Goal: Task Accomplishment & Management: Manage account settings

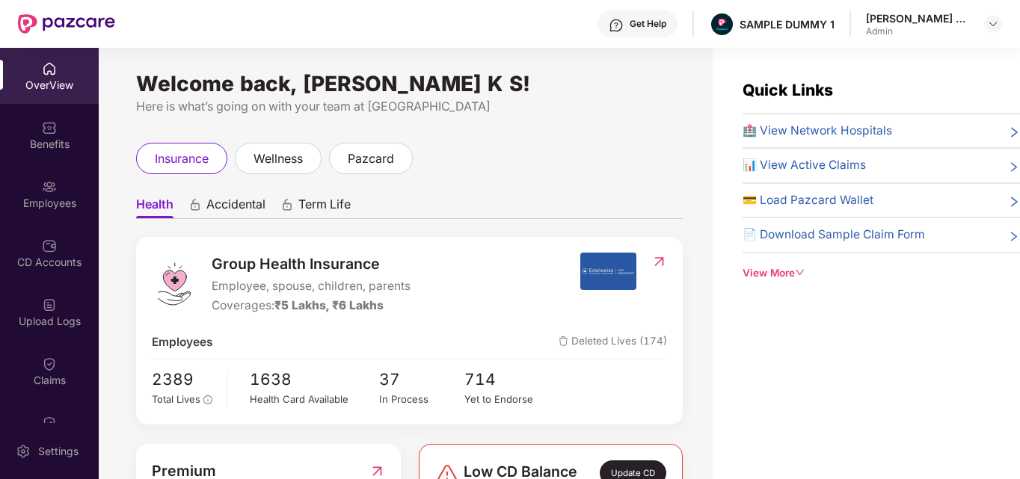
click at [812, 136] on span "🏥 View Network Hospitals" at bounding box center [818, 131] width 150 height 18
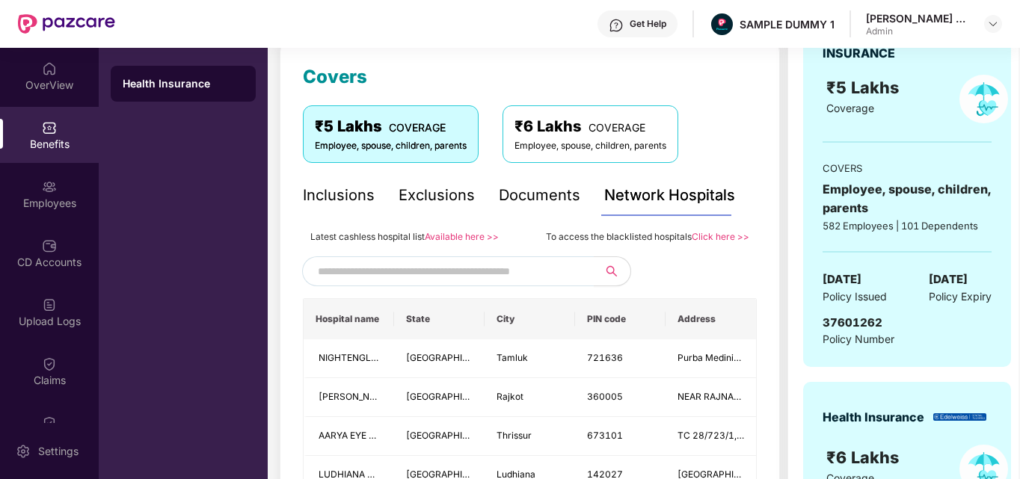
scroll to position [265, 0]
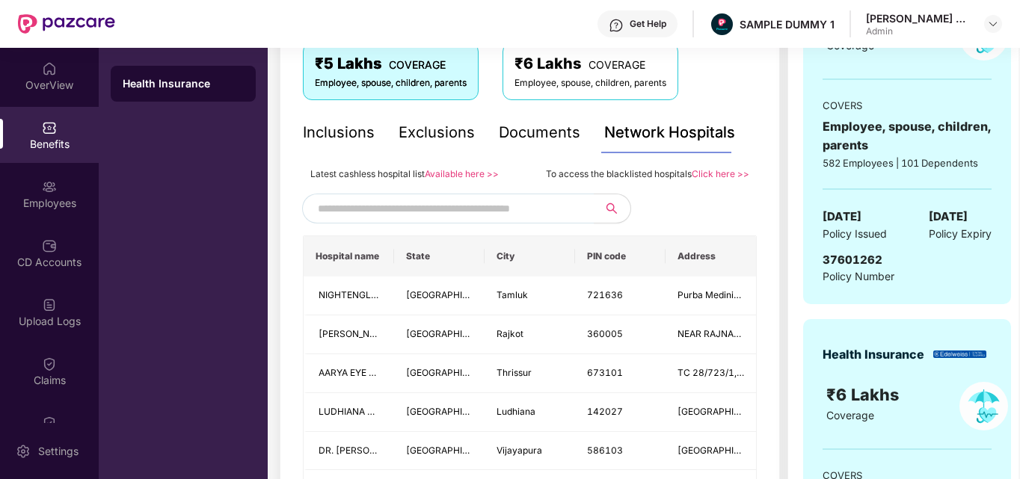
click at [417, 212] on input "text" at bounding box center [446, 208] width 256 height 22
click at [525, 128] on div "Documents" at bounding box center [540, 132] width 82 height 23
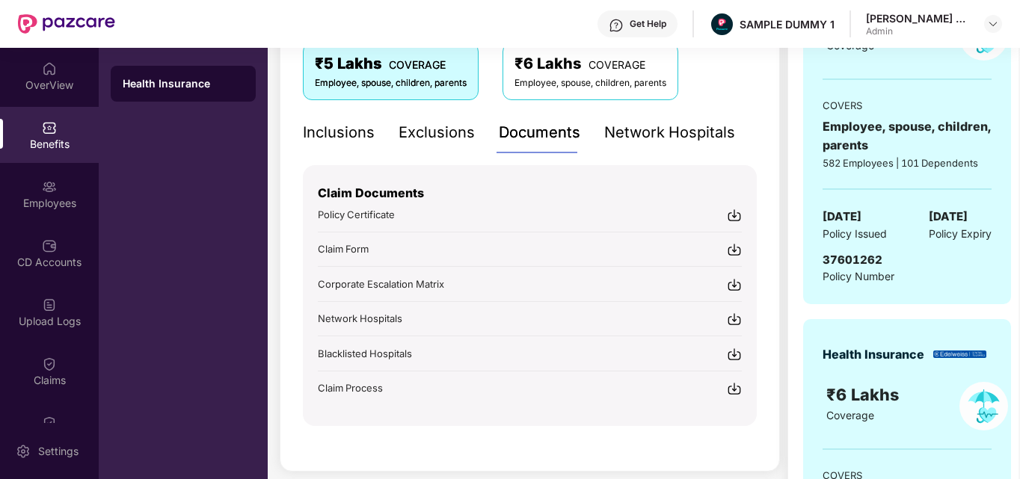
click at [353, 137] on div "Inclusions" at bounding box center [339, 132] width 72 height 23
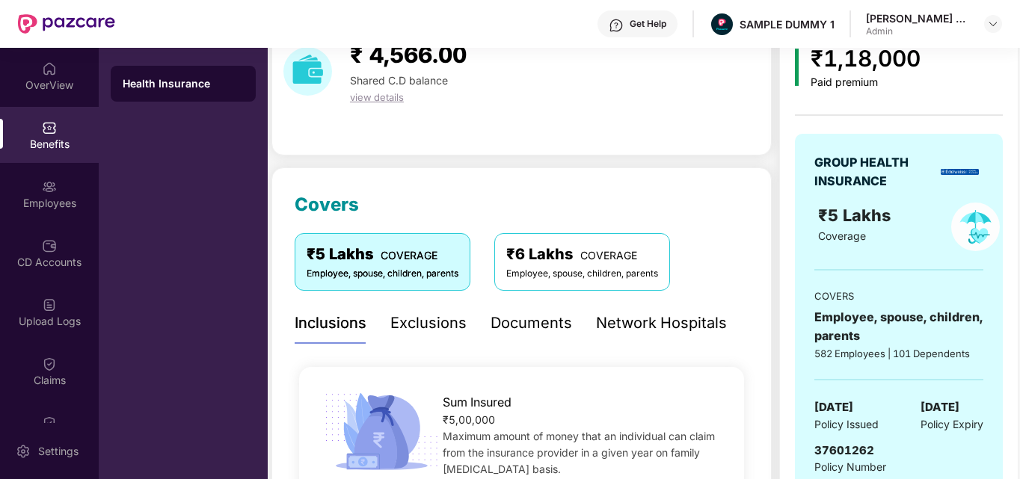
scroll to position [74, 0]
click at [56, 201] on div "Employees" at bounding box center [49, 203] width 99 height 15
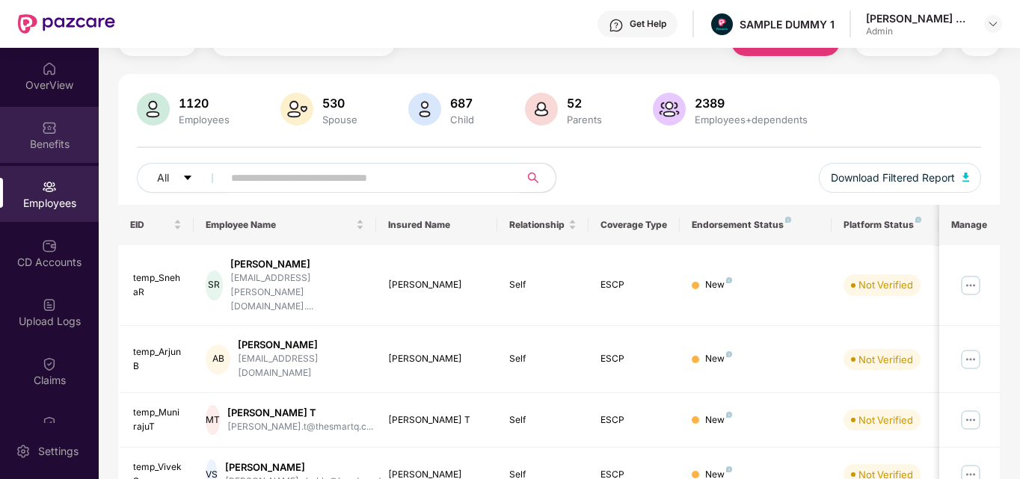
click at [61, 144] on div "Benefits" at bounding box center [49, 144] width 99 height 15
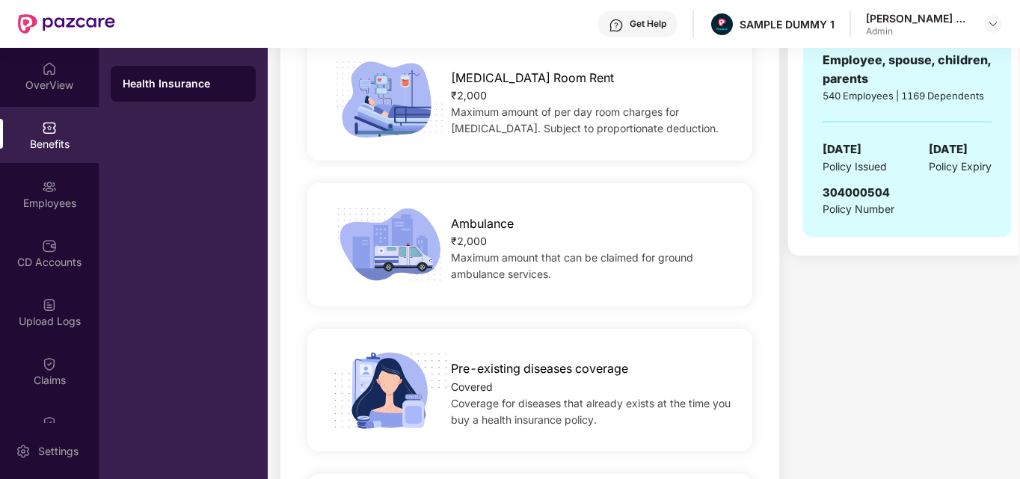
scroll to position [704, 0]
click at [46, 201] on div "Employees" at bounding box center [49, 203] width 99 height 15
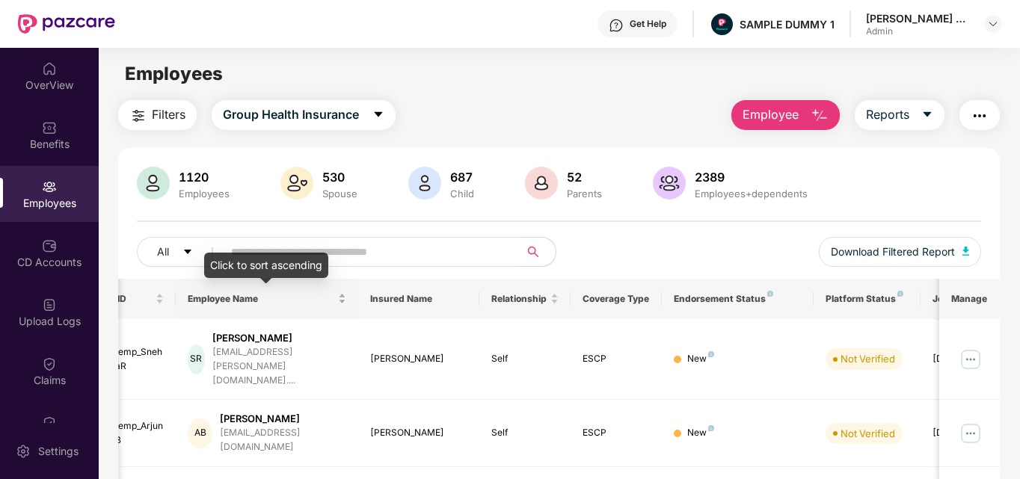
scroll to position [0, 0]
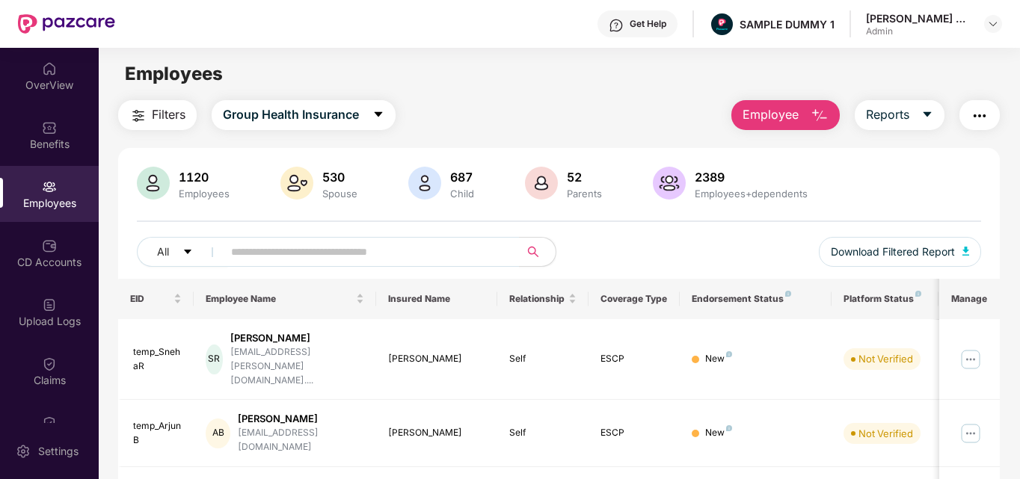
click at [823, 114] on img "button" at bounding box center [820, 116] width 18 height 18
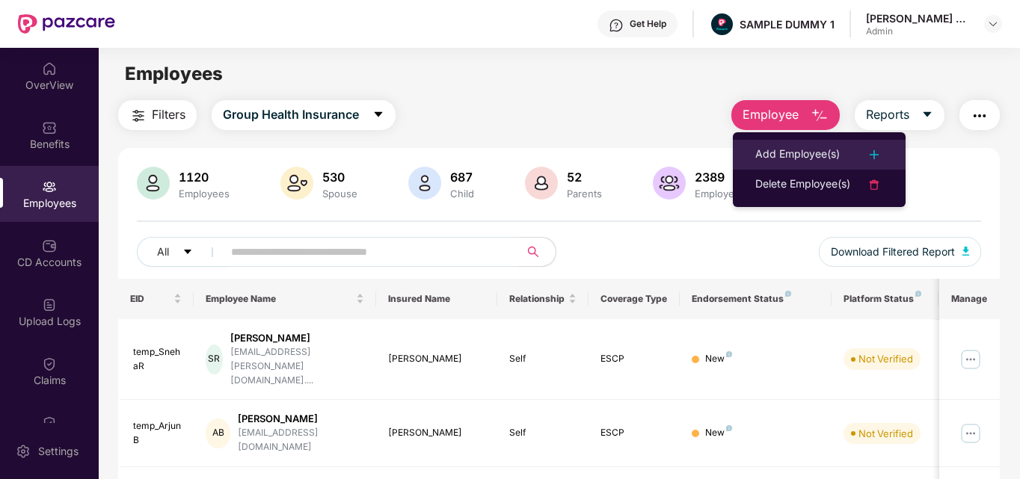
click at [826, 141] on li "Add Employee(s)" at bounding box center [819, 155] width 173 height 30
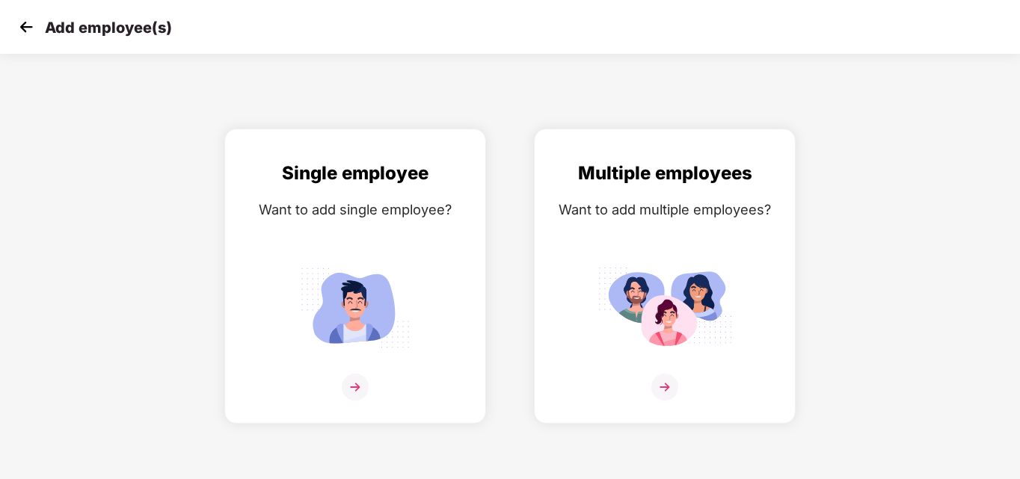
click at [826, 141] on div "Single employee Want to add single employee? Multiple employees Want to add mul…" at bounding box center [510, 276] width 1068 height 295
click at [34, 25] on img at bounding box center [26, 27] width 22 height 22
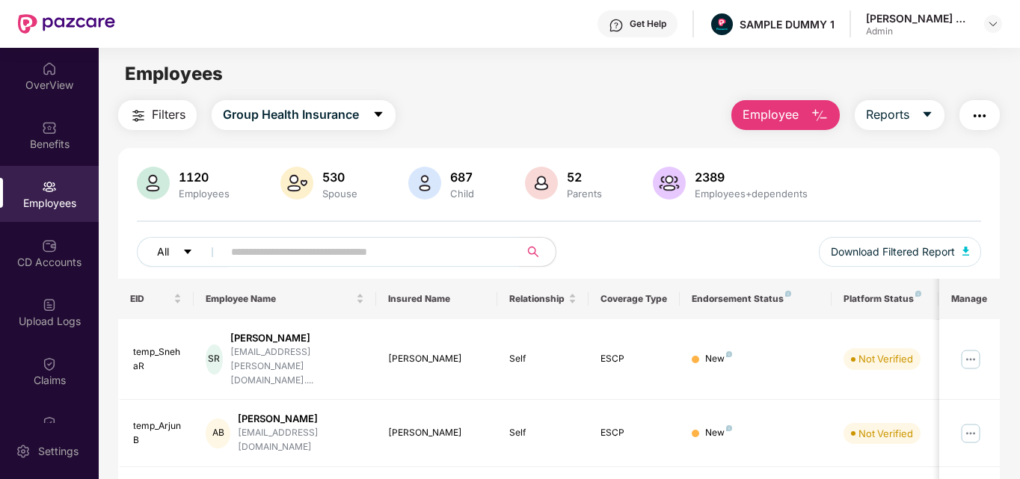
scroll to position [161, 0]
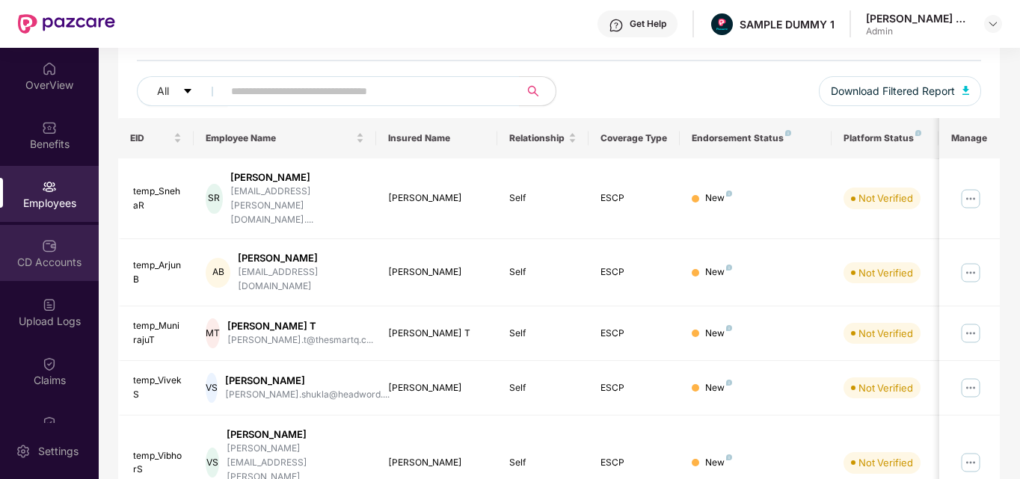
click at [75, 254] on div "CD Accounts" at bounding box center [49, 253] width 99 height 56
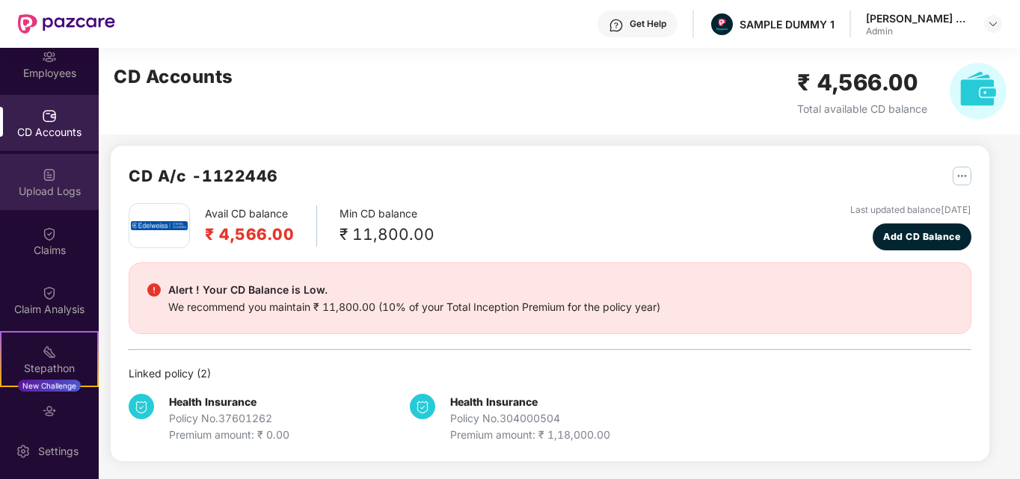
scroll to position [131, 0]
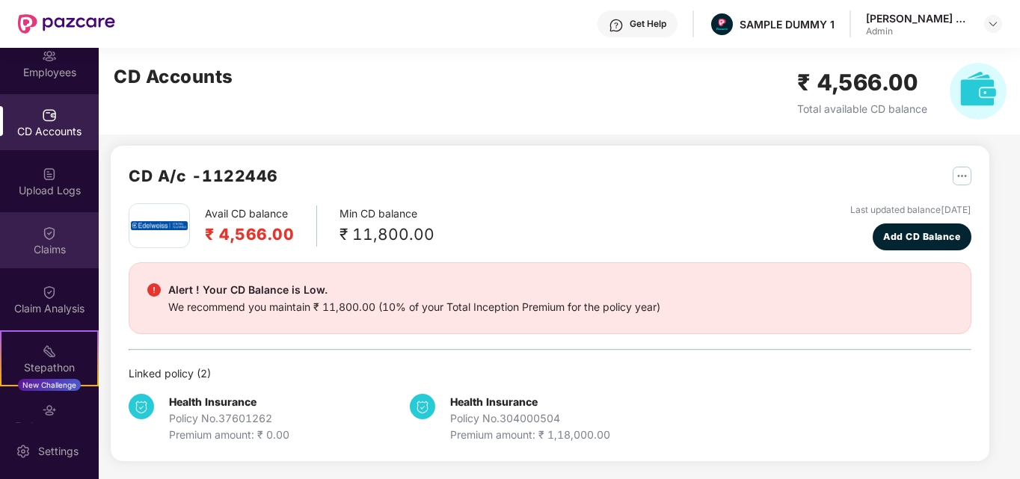
click at [46, 232] on img at bounding box center [49, 233] width 15 height 15
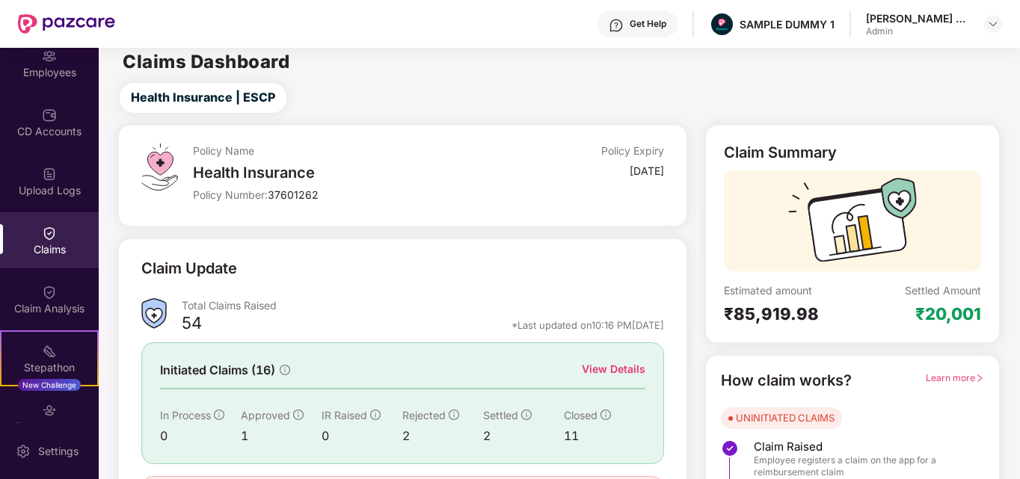
click at [606, 376] on div "View Details" at bounding box center [614, 369] width 64 height 16
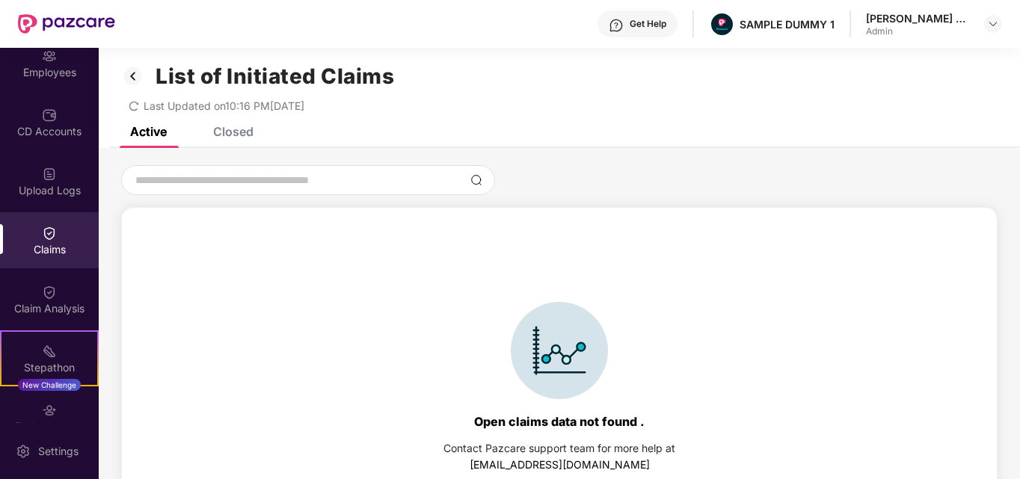
click at [238, 142] on div "Closed" at bounding box center [222, 131] width 63 height 33
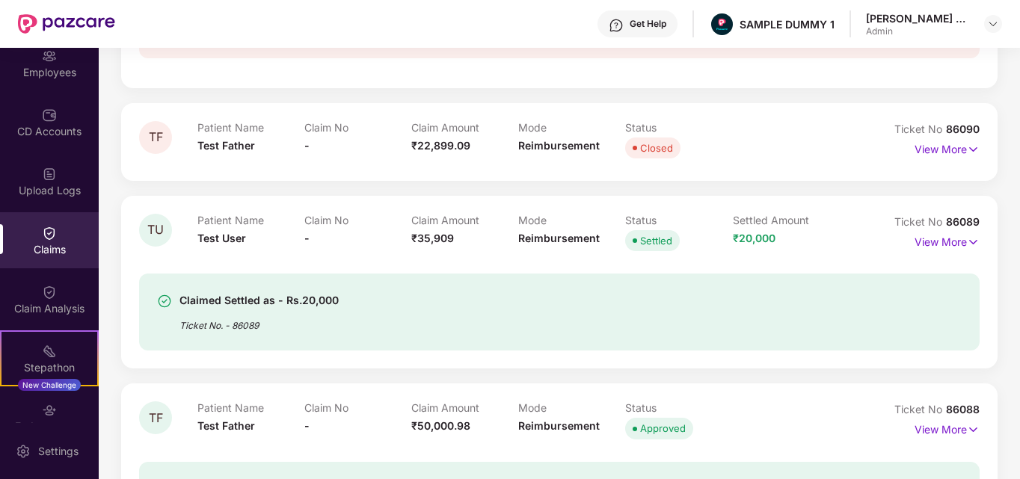
scroll to position [910, 0]
click at [69, 317] on div "Claim Analysis" at bounding box center [49, 299] width 99 height 56
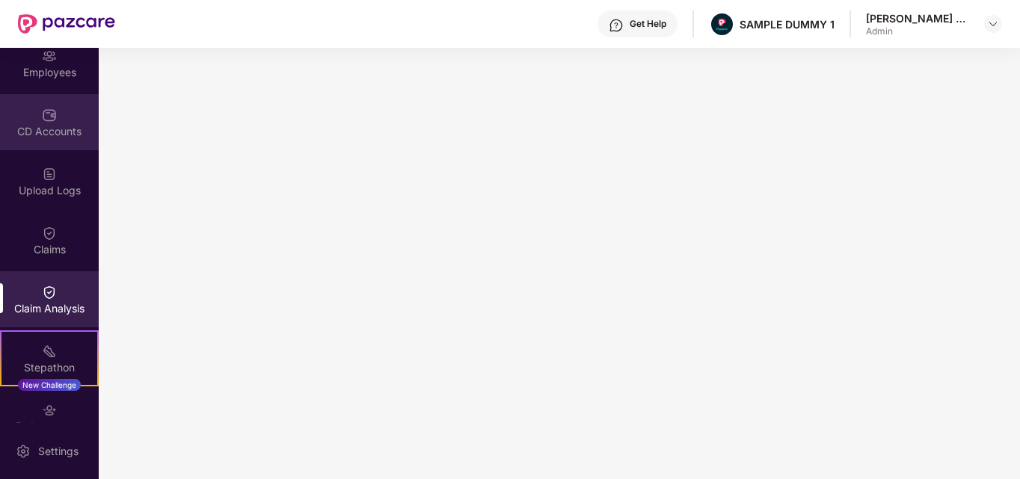
scroll to position [0, 0]
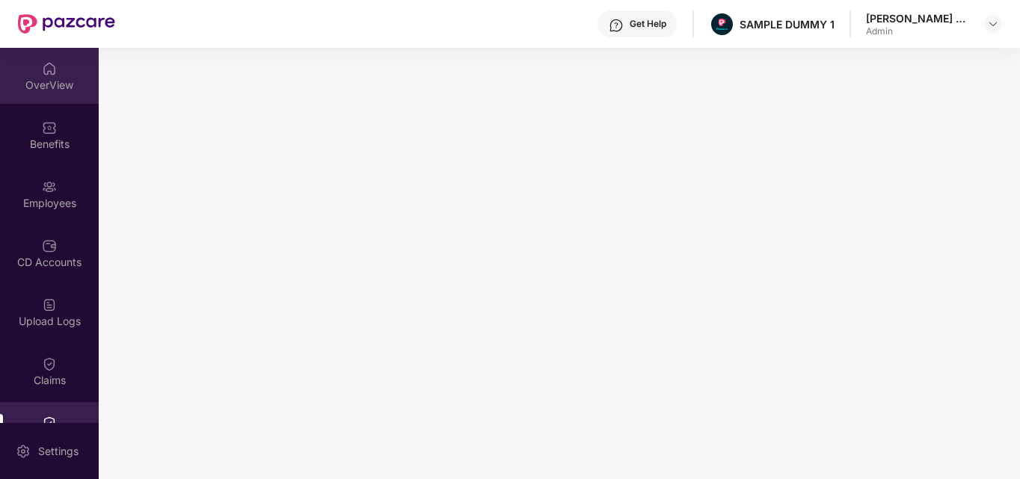
click at [51, 96] on div "OverView" at bounding box center [49, 76] width 99 height 56
